Goal: Information Seeking & Learning: Learn about a topic

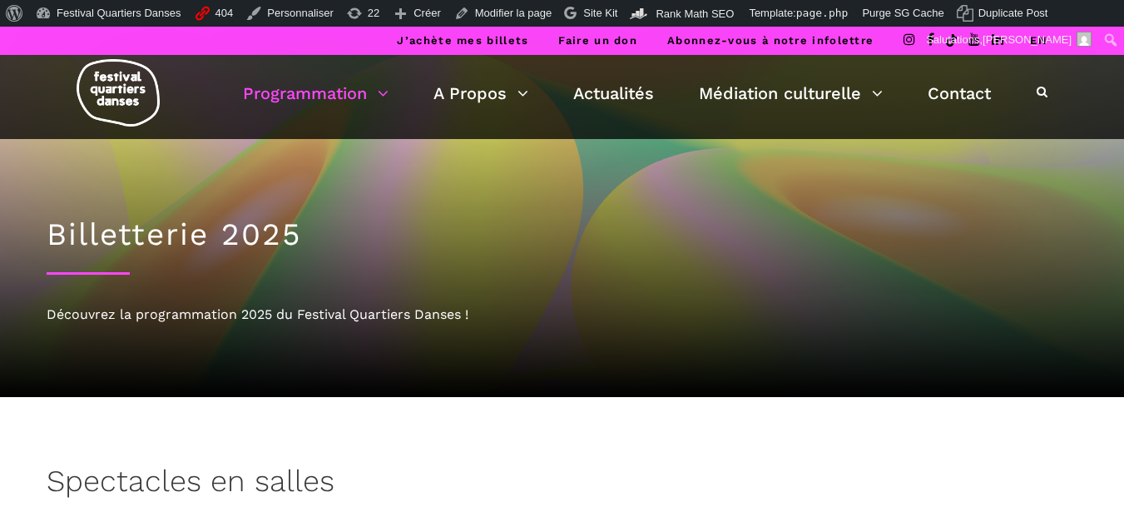
click at [138, 76] on img at bounding box center [118, 92] width 83 height 67
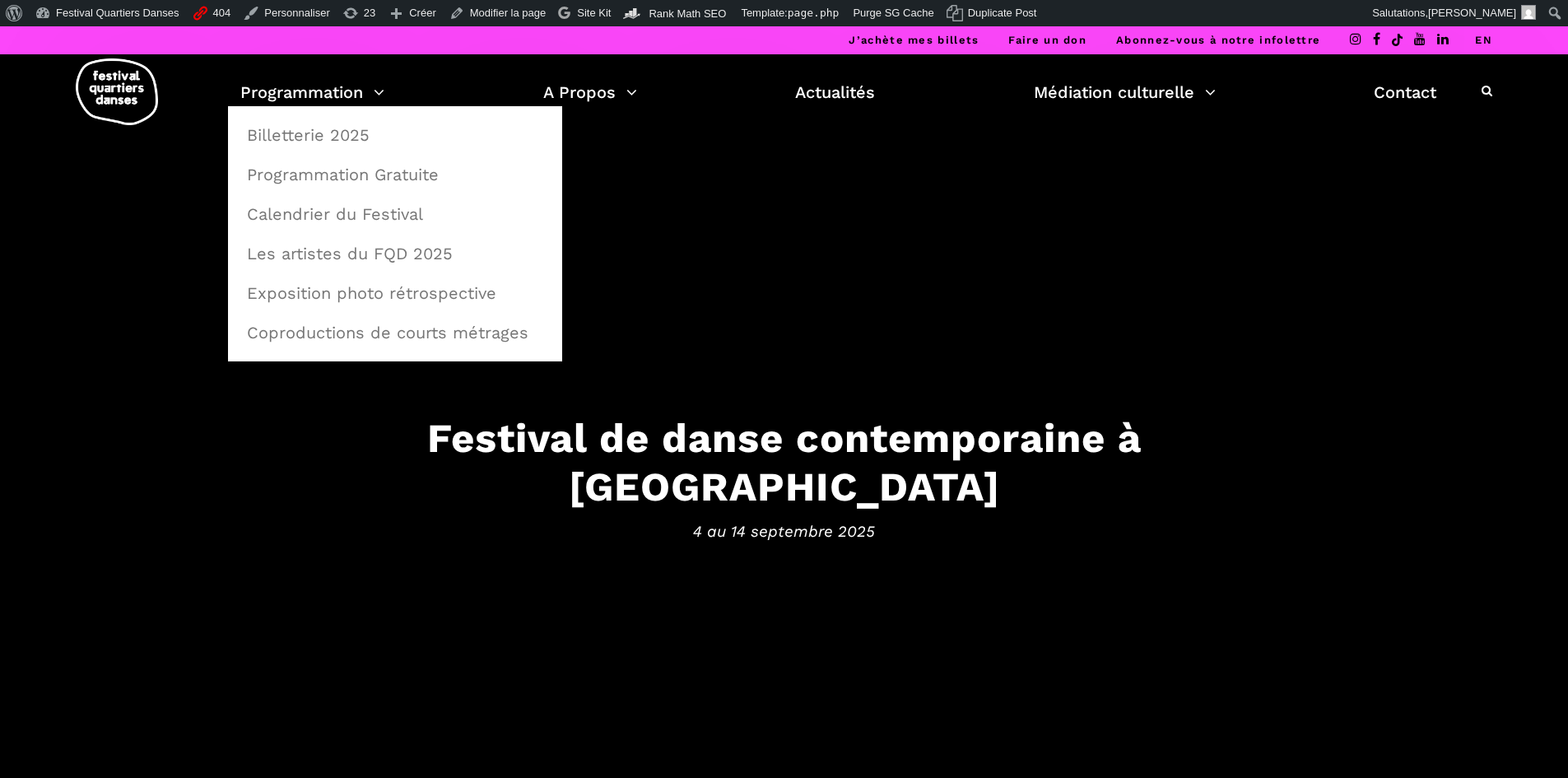
click at [295, 141] on link "Billetterie 2025" at bounding box center [395, 135] width 316 height 38
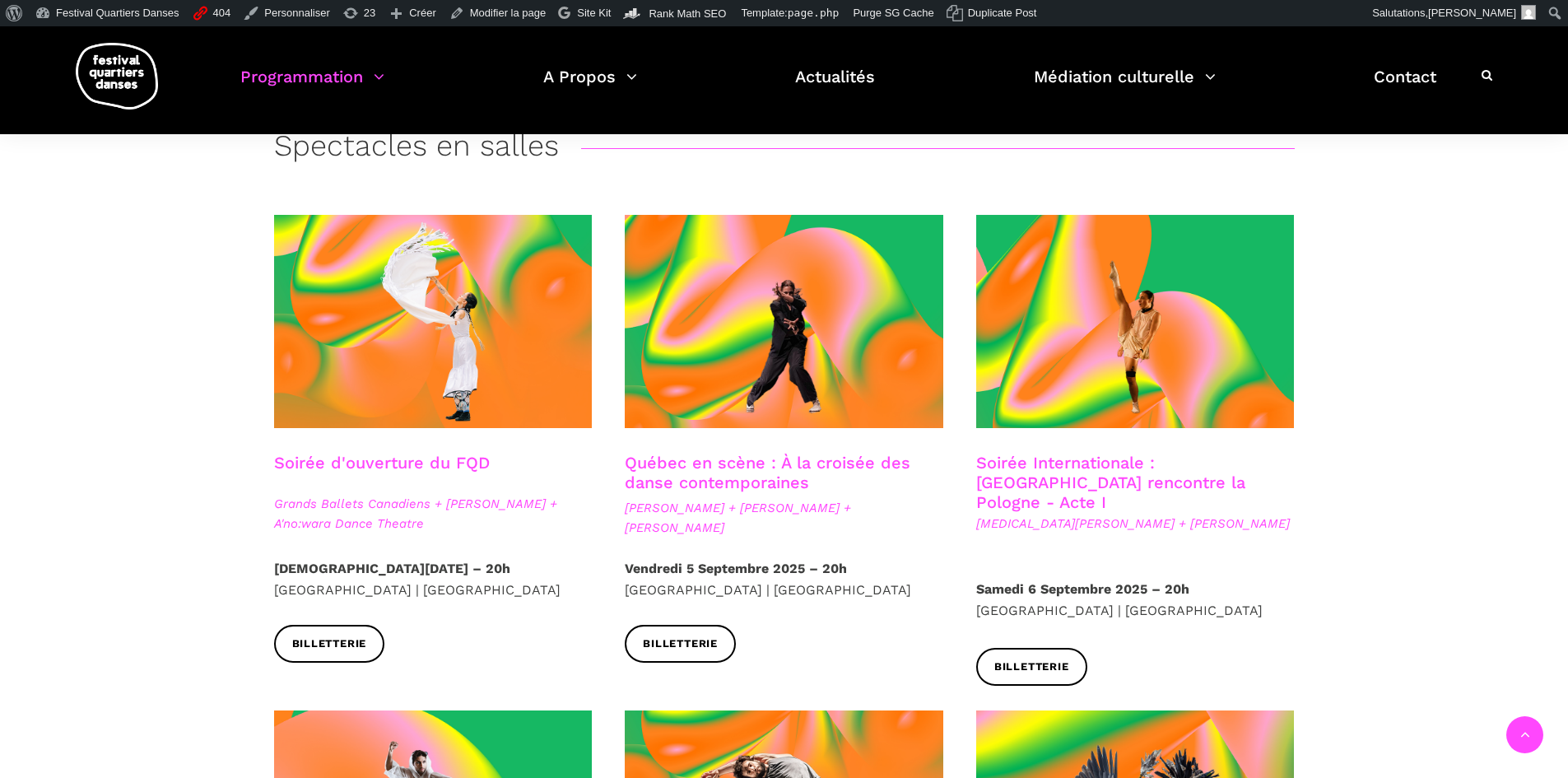
scroll to position [330, 0]
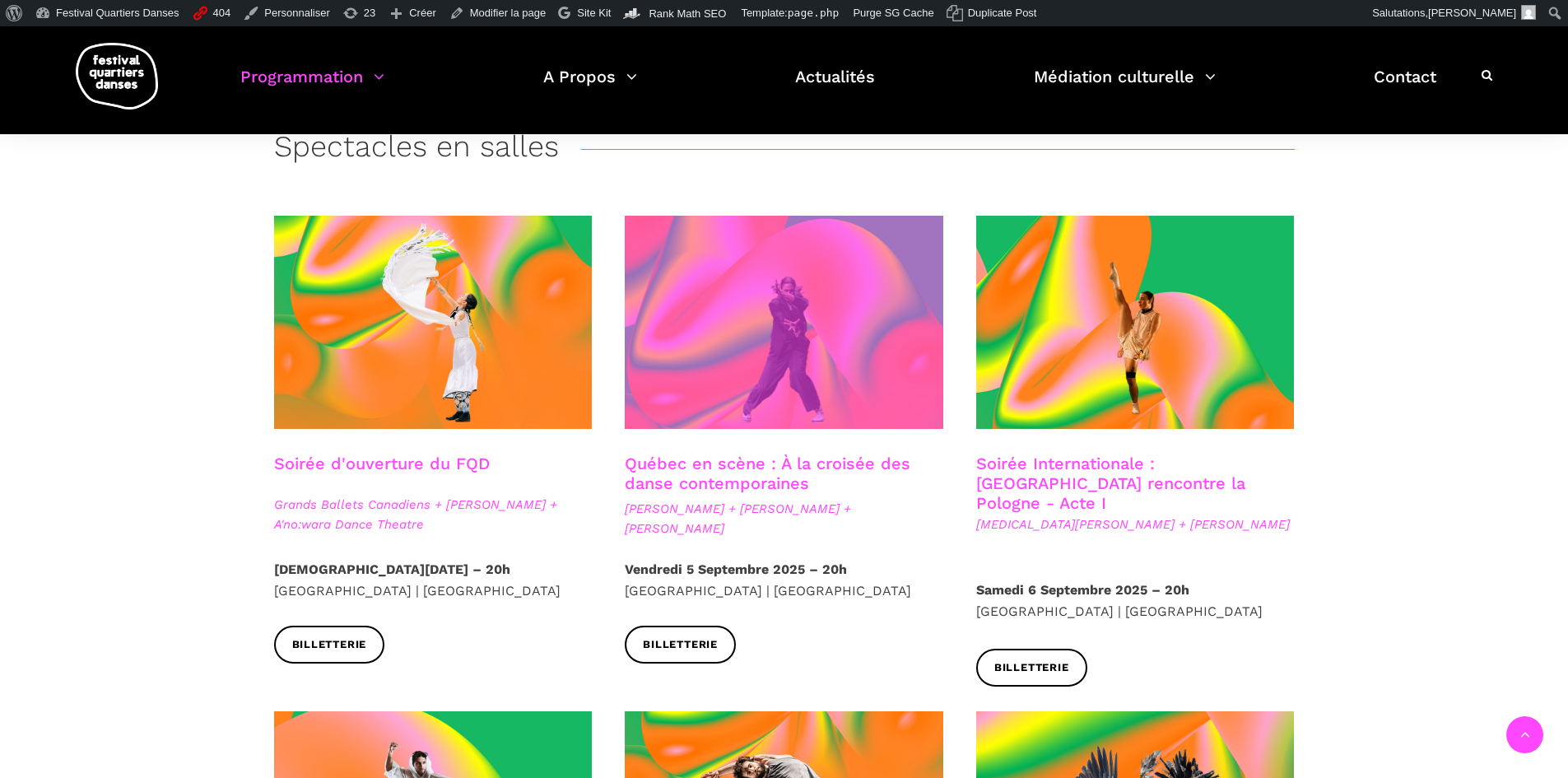
click at [879, 361] on span at bounding box center [784, 322] width 319 height 213
click at [747, 338] on span at bounding box center [784, 322] width 319 height 213
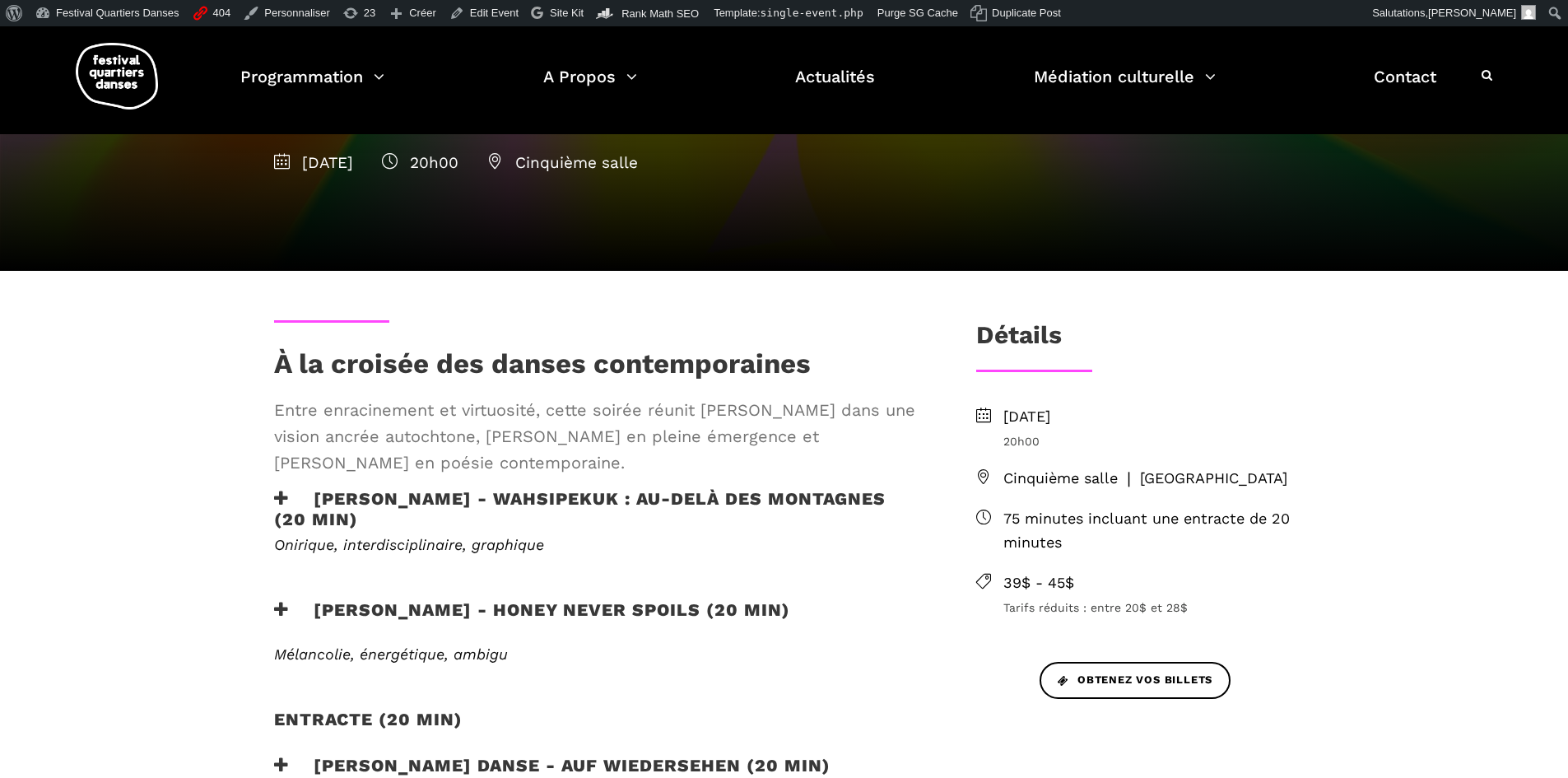
drag, startPoint x: 272, startPoint y: 370, endPoint x: 689, endPoint y: 458, distance: 426.2
click at [689, 458] on div "À la croisée des danses contemporaines Entre enracinement et virtuosité, cette …" at bounding box center [598, 418] width 682 height 141
copy div "À la croisée des danses contemporaines Entre enracinement et virtuosité, cette …"
click at [1270, 377] on div "Détails Vendredi 5 septembre 2025 20h00 Cinquième salle ❘ Place des Arts 75 min…" at bounding box center [1135, 533] width 351 height 424
drag, startPoint x: 996, startPoint y: 415, endPoint x: 1280, endPoint y: 482, distance: 291.8
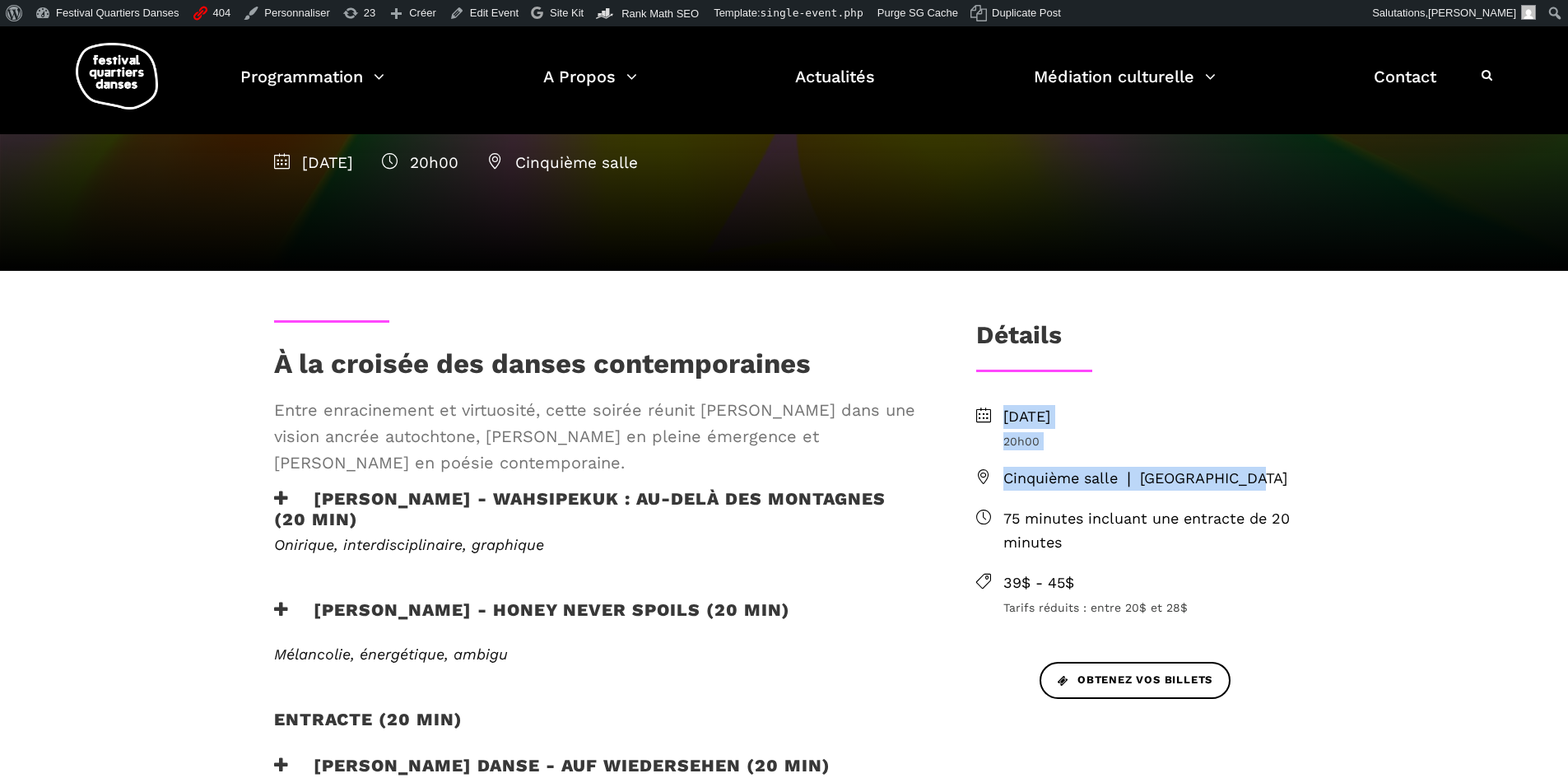
click at [1280, 482] on ul "Vendredi 5 septembre 2025 20h00 Cinquième salle ❘ Place des Arts 75 minutes inc…" at bounding box center [1136, 511] width 319 height 212
copy ul "Vendredi 5 septembre 2025 20h00 Cinquième salle ❘ Place des Arts"
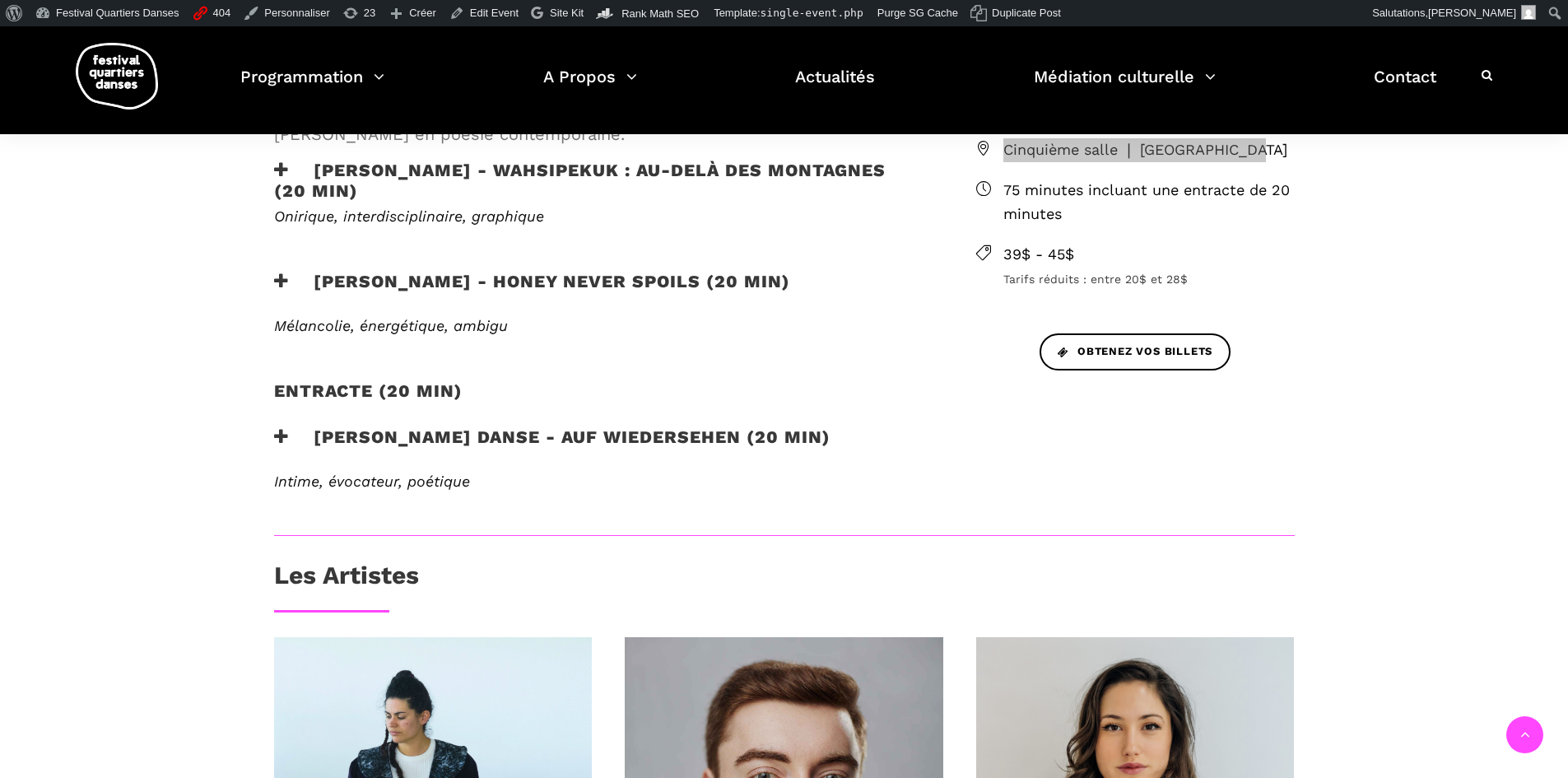
scroll to position [576, 0]
click at [277, 174] on icon at bounding box center [281, 168] width 15 height 17
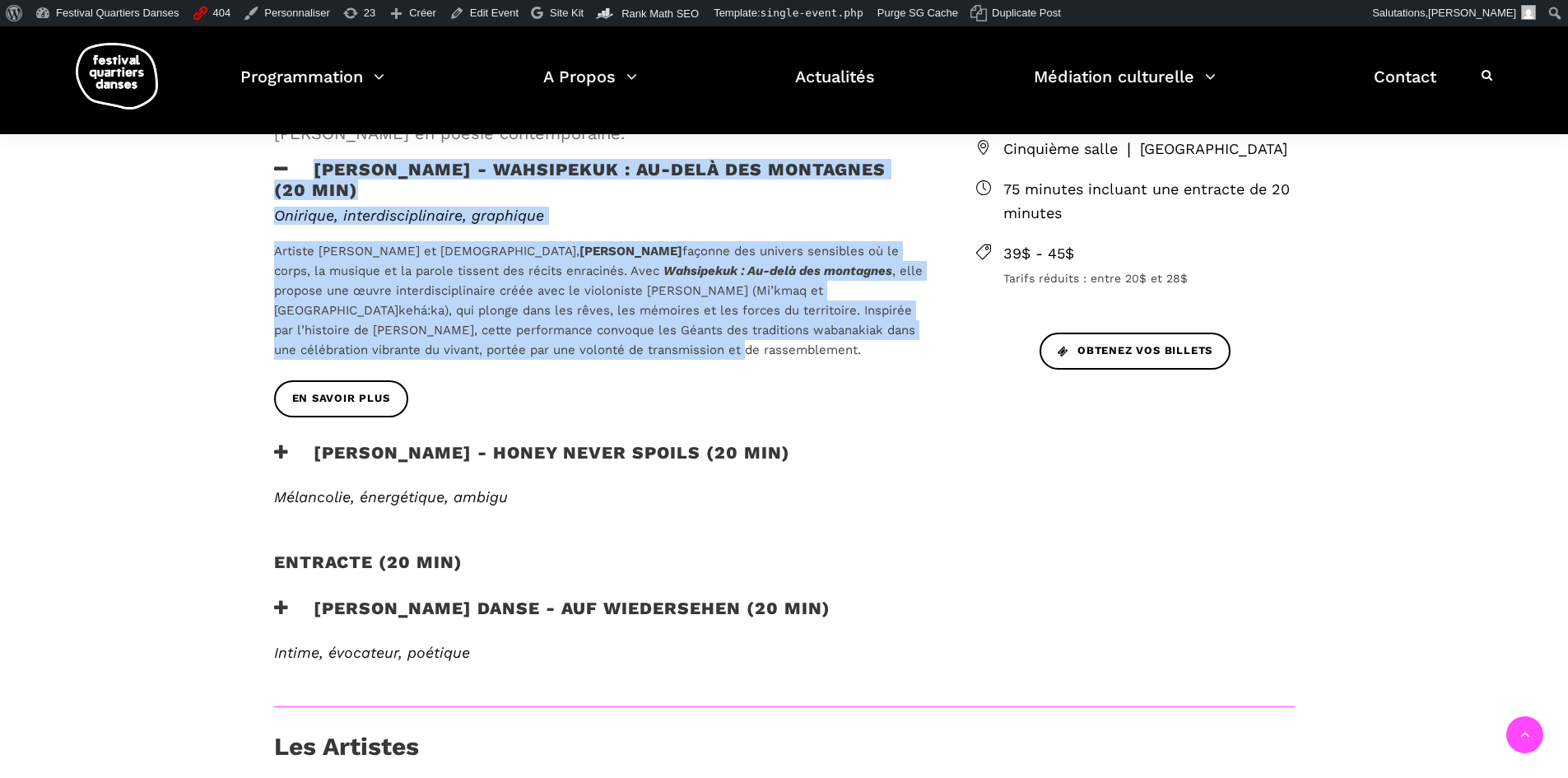
drag, startPoint x: 579, startPoint y: 350, endPoint x: 269, endPoint y: 170, distance: 358.5
click at [269, 170] on div "À la croisée des danses contemporaines Entre enracinement et virtuosité, cette …" at bounding box center [598, 348] width 682 height 716
copy div "Ivanie Aubin-Malo - WAHSIPEKUK : Au-delà des montagnes (20 min) Onirique, inter…"
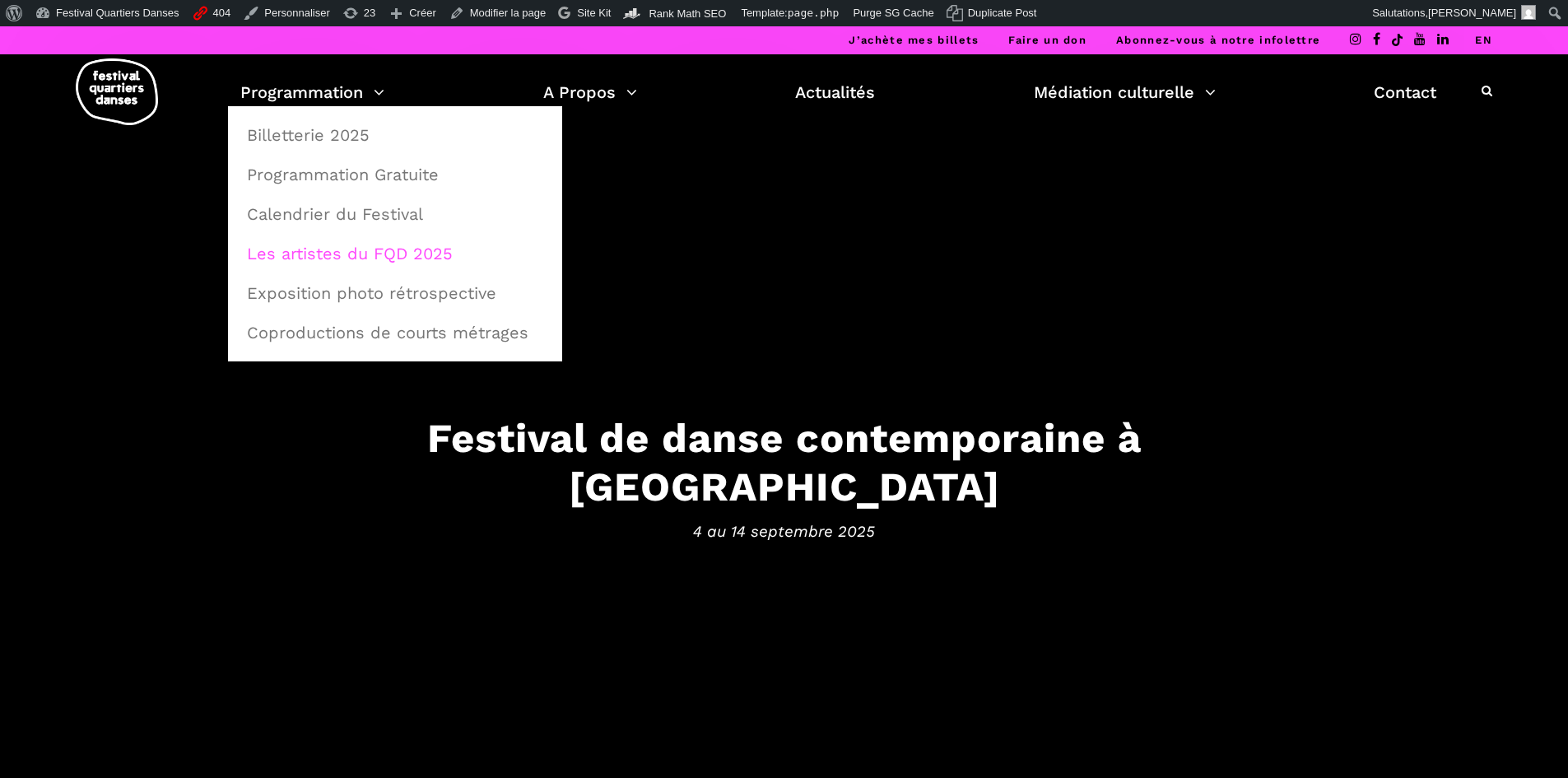
click at [350, 241] on link "Les artistes du FQD 2025" at bounding box center [395, 253] width 316 height 38
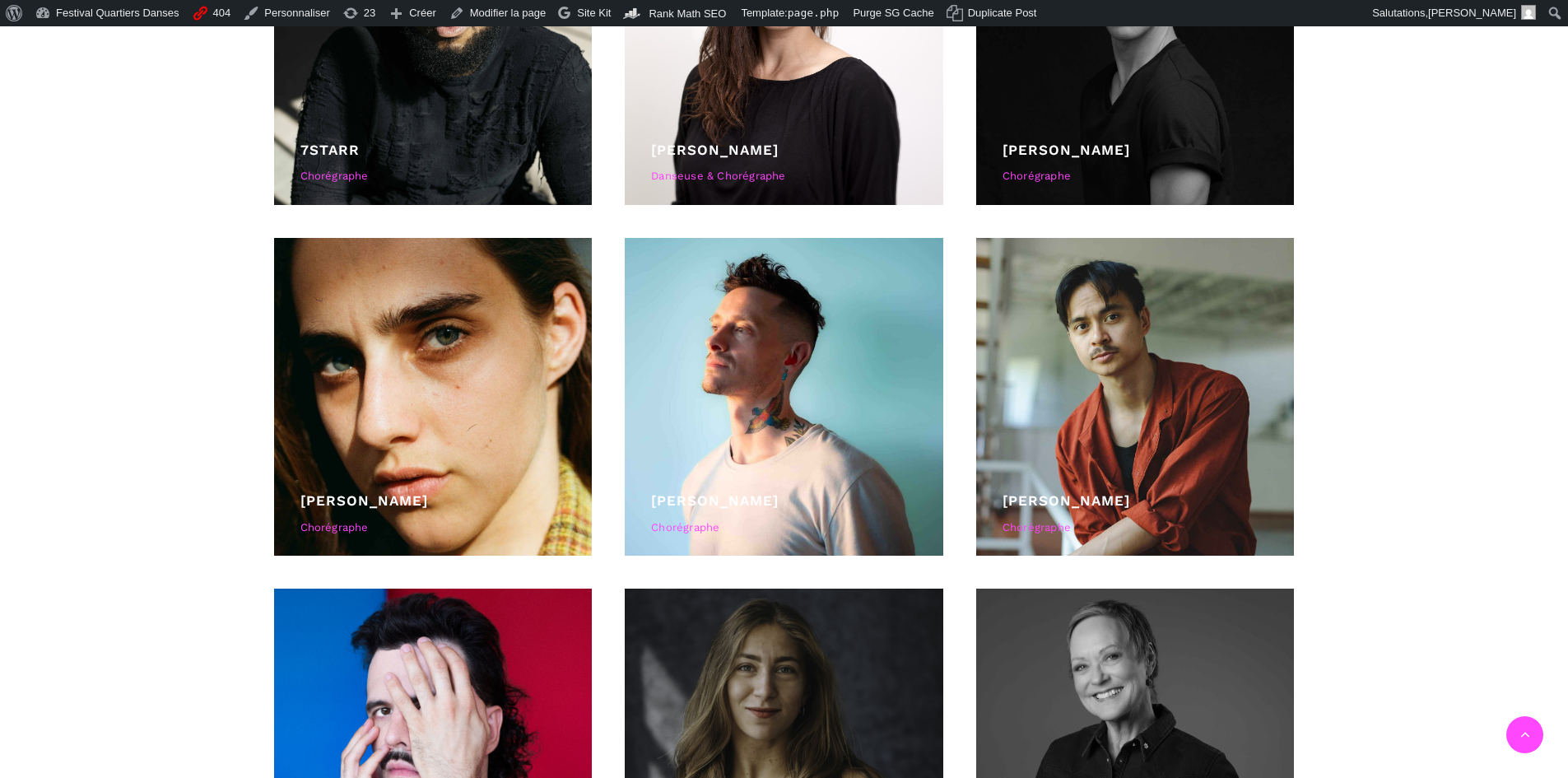
scroll to position [576, 0]
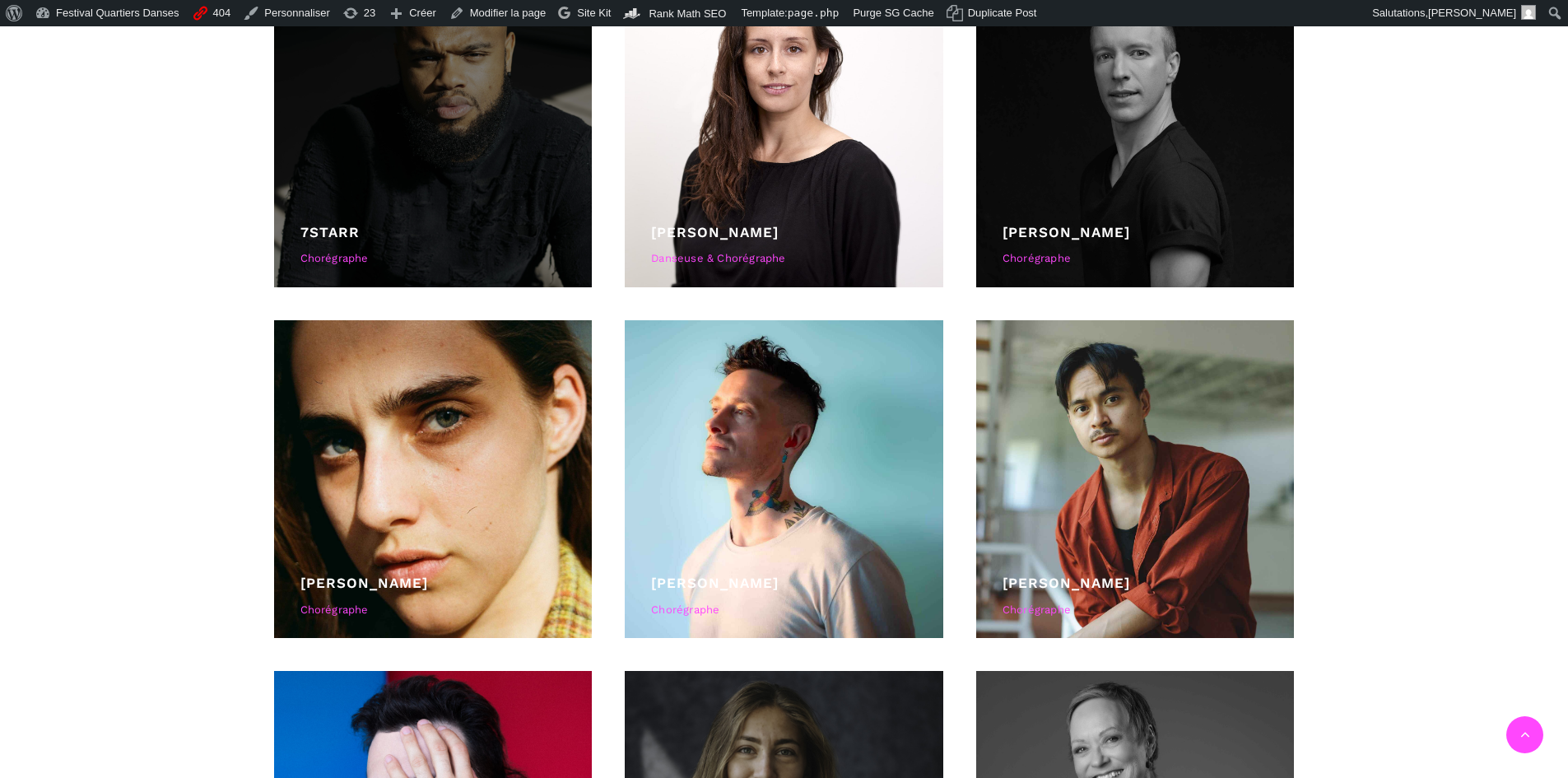
click at [329, 223] on div "7starr" at bounding box center [433, 233] width 266 height 22
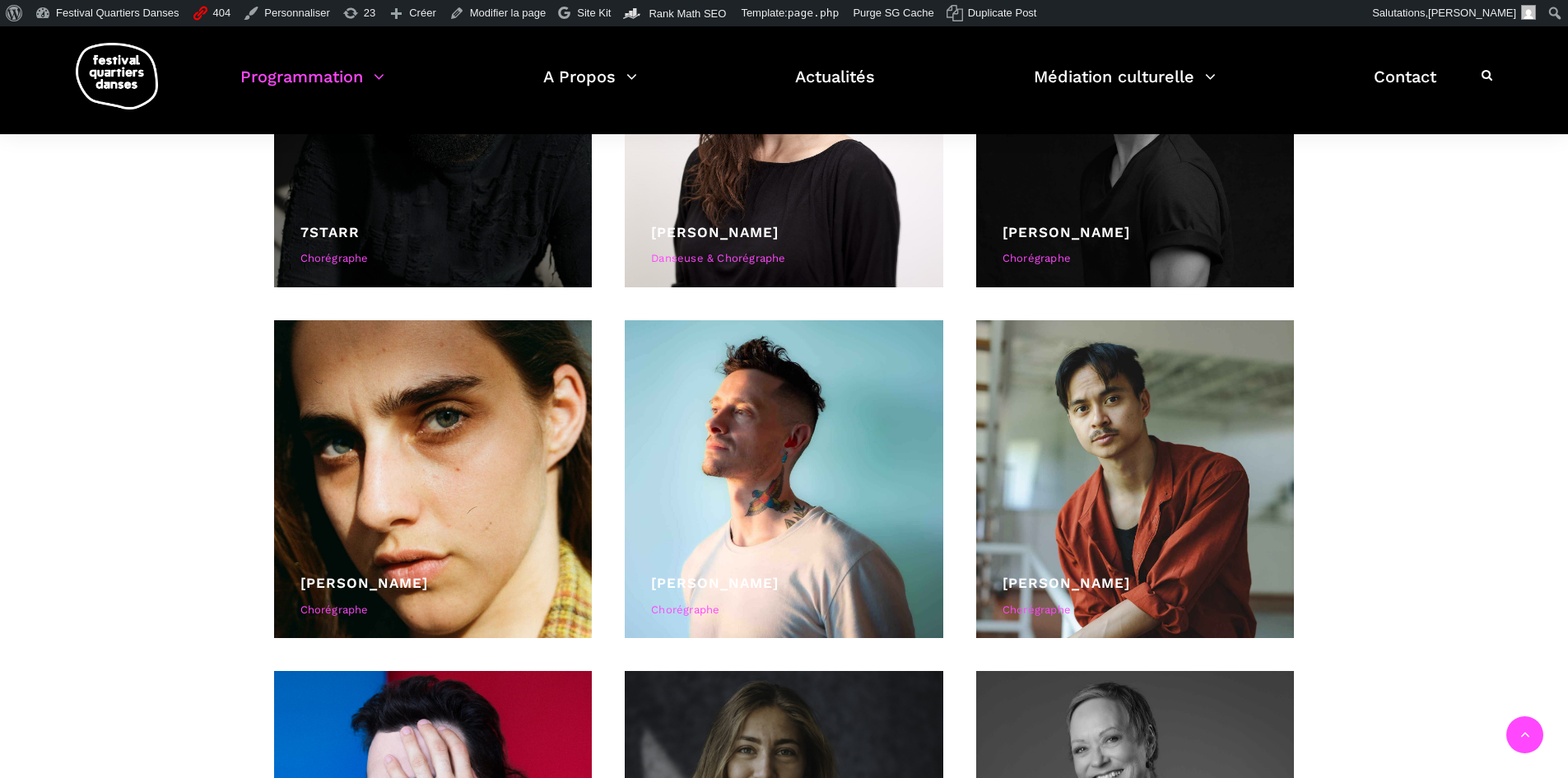
click at [331, 224] on link "7starr" at bounding box center [330, 232] width 59 height 17
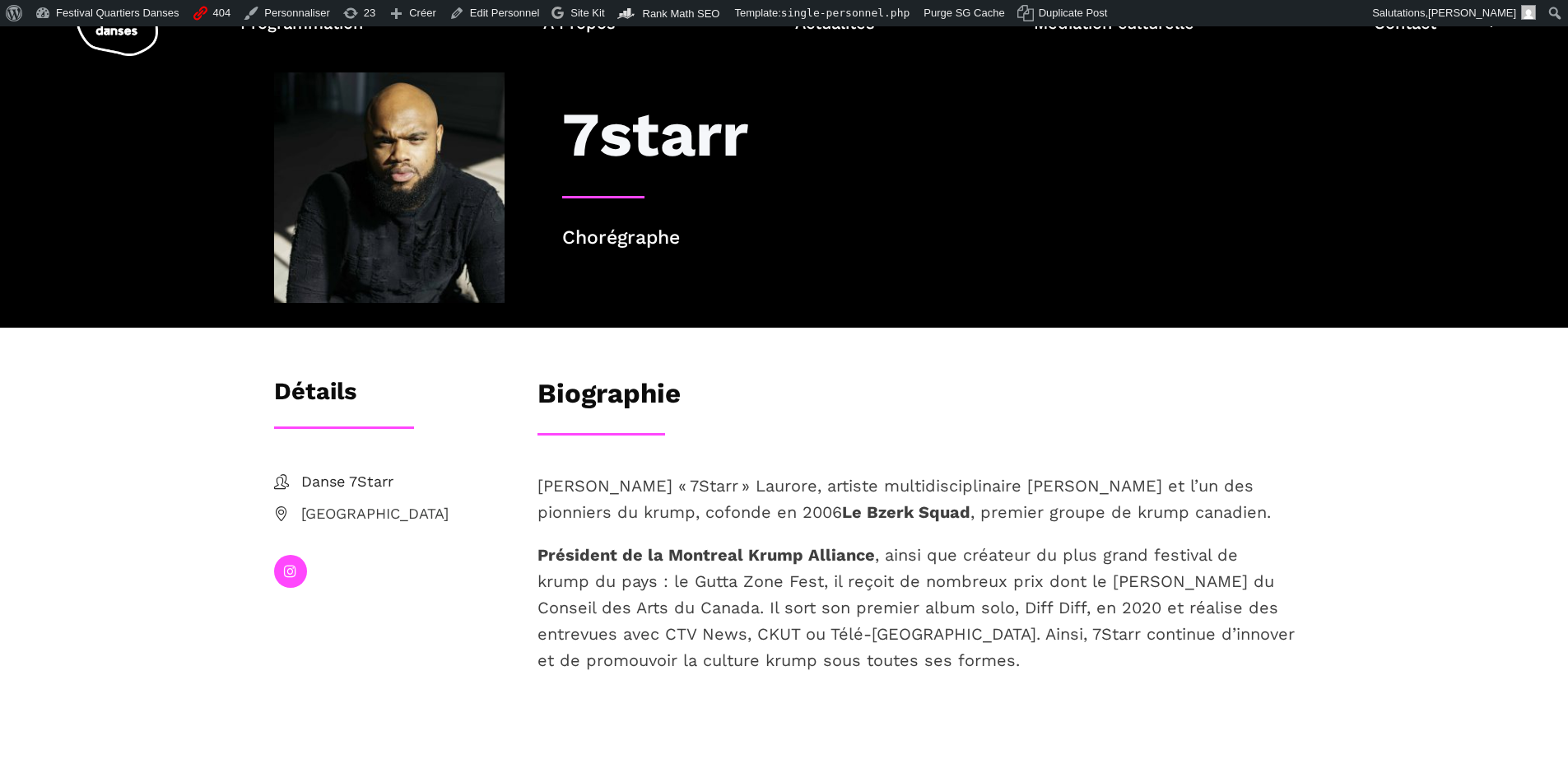
scroll to position [164, 0]
